Goal: Register for event/course

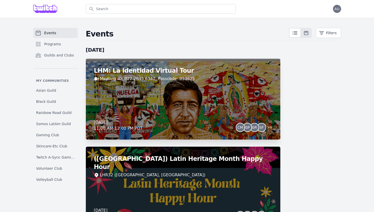
click at [146, 66] on div "LHM: La Identidad Virtual Tour Meeting ID: 822 2635 6347; Passcode: 053625 [DAT…" at bounding box center [183, 98] width 194 height 81
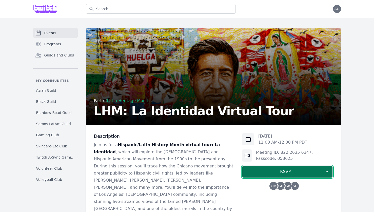
click at [283, 169] on span "RSVP" at bounding box center [285, 172] width 78 height 6
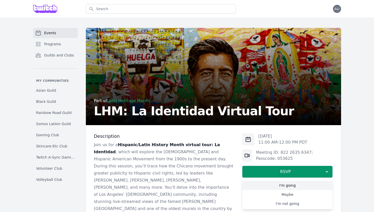
click at [265, 183] on link "I'm going" at bounding box center [287, 185] width 91 height 9
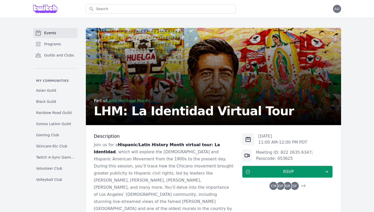
click at [283, 181] on div "[DATE] 11:00 AM - 12:00 PM PDT Meeting ID: 822 2635 6347; Passcode: 053625 RSVP…" at bounding box center [287, 161] width 91 height 57
click at [285, 185] on span "GR" at bounding box center [288, 186] width 8 height 8
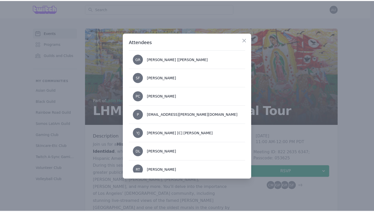
scroll to position [97, 0]
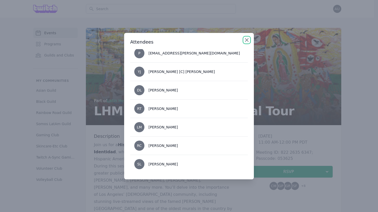
click at [249, 39] on icon "button" at bounding box center [247, 40] width 6 height 6
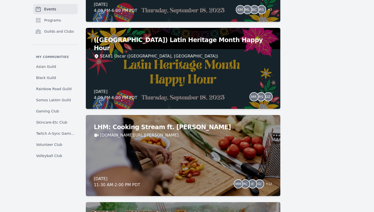
scroll to position [502, 0]
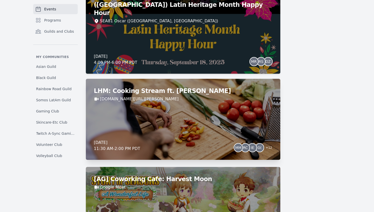
click at [222, 136] on div "LHM: Cooking Stream ft. [PERSON_NAME] [DOMAIN_NAME][URL][PERSON_NAME] [DATE] 11…" at bounding box center [183, 119] width 194 height 81
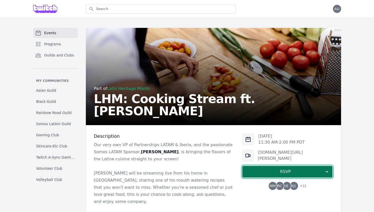
click at [270, 171] on span "RSVP" at bounding box center [285, 172] width 78 height 6
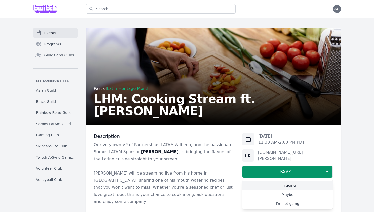
click at [281, 186] on link "I'm going" at bounding box center [287, 185] width 91 height 9
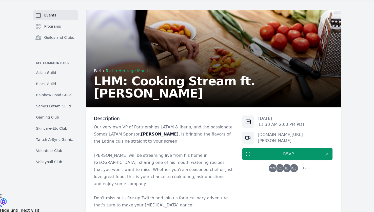
scroll to position [75, 0]
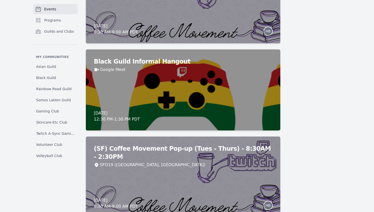
scroll to position [1775, 0]
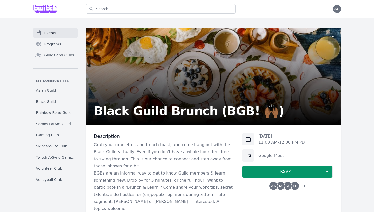
click at [298, 184] on span "LL" at bounding box center [295, 186] width 8 height 8
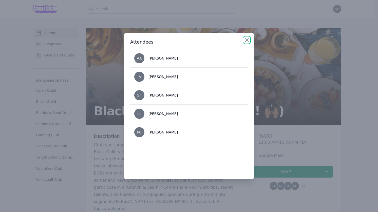
click at [247, 37] on icon "button" at bounding box center [247, 40] width 6 height 6
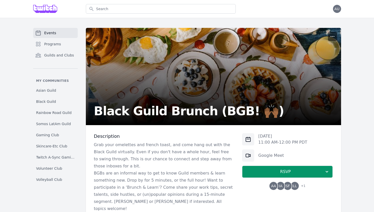
click at [335, 39] on button "button" at bounding box center [332, 36] width 9 height 9
